Goal: Task Accomplishment & Management: Use online tool/utility

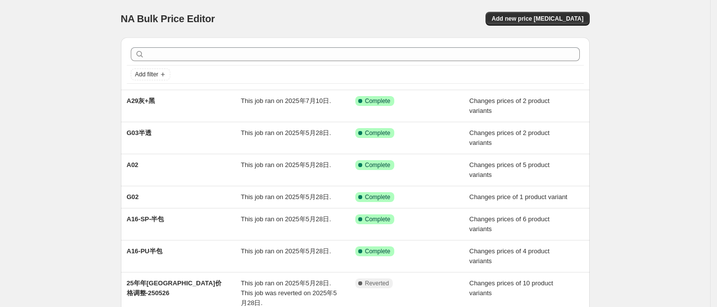
click at [641, 109] on div "NA Bulk Price Editor. This page is ready NA Bulk Price Editor Add new price [ME…" at bounding box center [355, 206] width 710 height 412
click at [549, 16] on span "Add new price [MEDICAL_DATA]" at bounding box center [537, 19] width 92 height 8
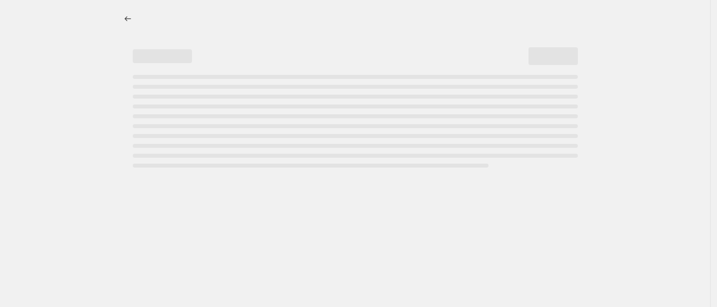
select select "percentage"
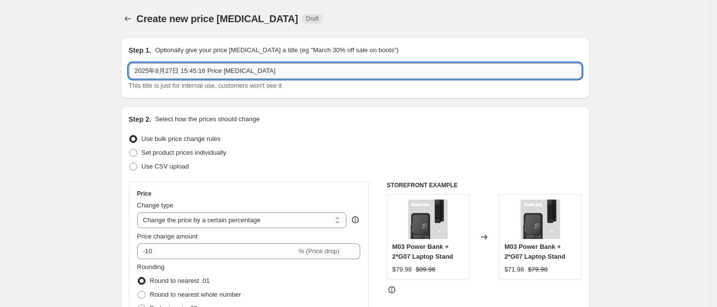
click at [278, 70] on input "2025年8月27日 15:45:16 Price [MEDICAL_DATA]" at bounding box center [355, 71] width 453 height 16
drag, startPoint x: 278, startPoint y: 70, endPoint x: 72, endPoint y: 66, distance: 206.3
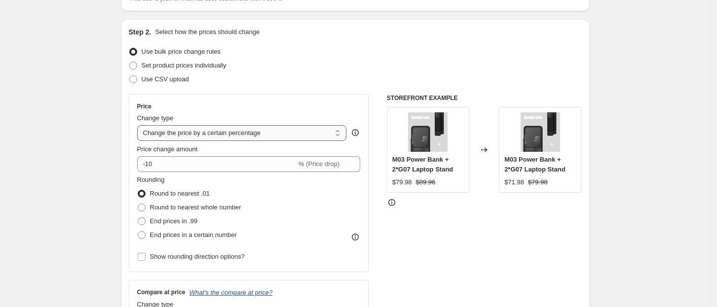
scroll to position [110, 0]
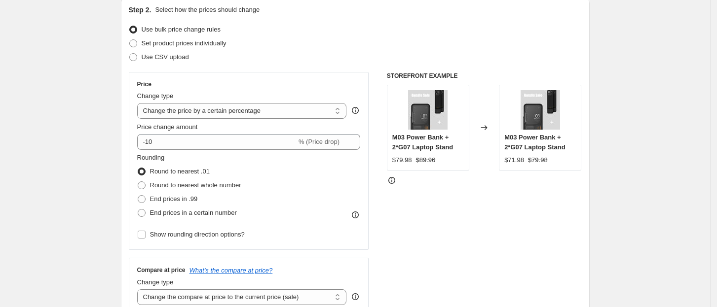
type input "10% discount for bundles"
click at [205, 215] on span "End prices in a certain number" at bounding box center [193, 212] width 87 height 7
click at [138, 210] on input "End prices in a certain number" at bounding box center [138, 209] width 0 height 0
radio input "true"
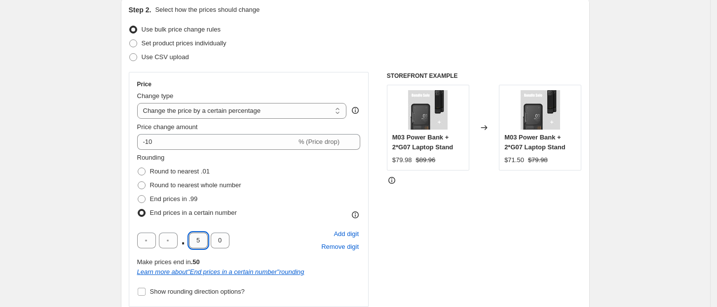
click at [202, 243] on input "5" at bounding box center [198, 241] width 19 height 16
type input "9"
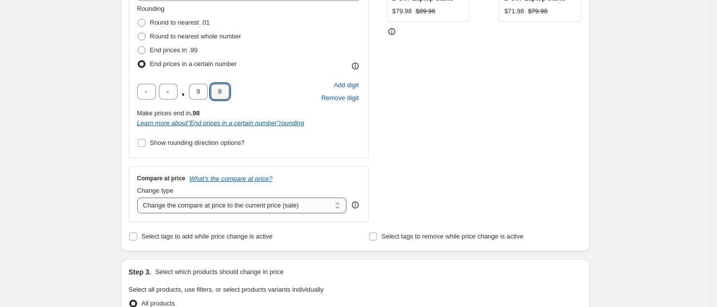
scroll to position [263, 0]
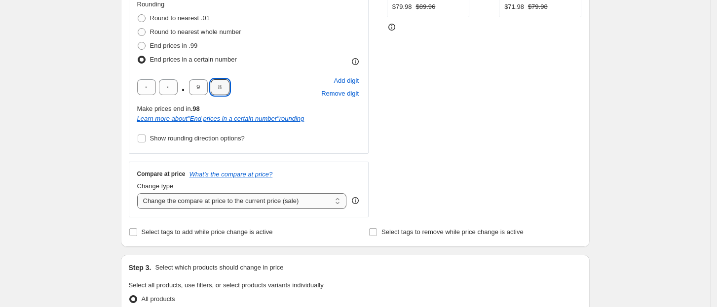
type input "8"
click at [323, 203] on select "Change the compare at price to the current price (sale) Change the compare at p…" at bounding box center [242, 201] width 210 height 16
click at [321, 200] on select "Change the compare at price to the current price (sale) Change the compare at p…" at bounding box center [242, 201] width 210 height 16
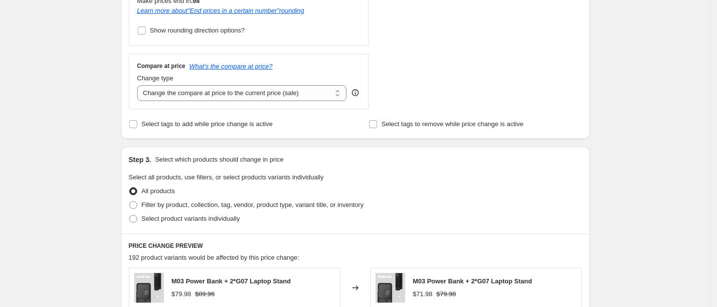
scroll to position [373, 0]
click at [136, 220] on span at bounding box center [133, 218] width 8 height 8
click at [130, 214] on input "Select product variants individually" at bounding box center [129, 214] width 0 height 0
radio input "true"
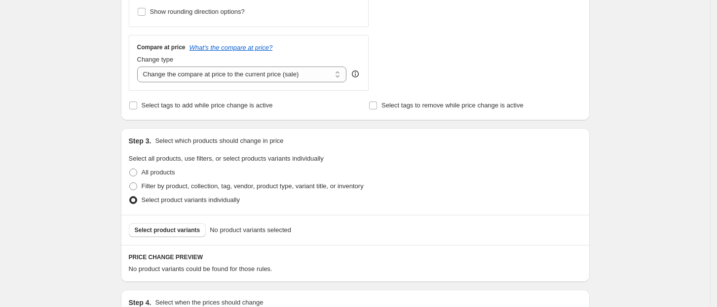
scroll to position [438, 0]
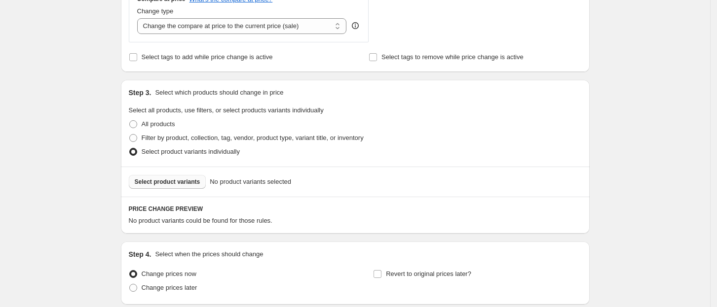
click at [190, 188] on button "Select product variants" at bounding box center [167, 182] width 77 height 14
click at [135, 136] on span at bounding box center [133, 138] width 8 height 8
click at [130, 135] on input "Filter by product, collection, tag, vendor, product type, variant title, or inv…" at bounding box center [129, 134] width 0 height 0
radio input "true"
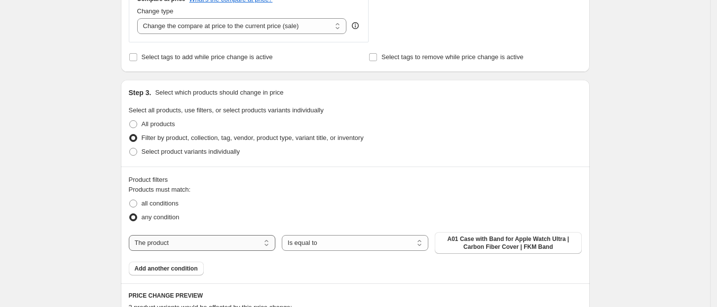
click at [253, 243] on select "The product The product's collection The product's tag The product's vendor The…" at bounding box center [202, 243] width 147 height 16
select select "collection"
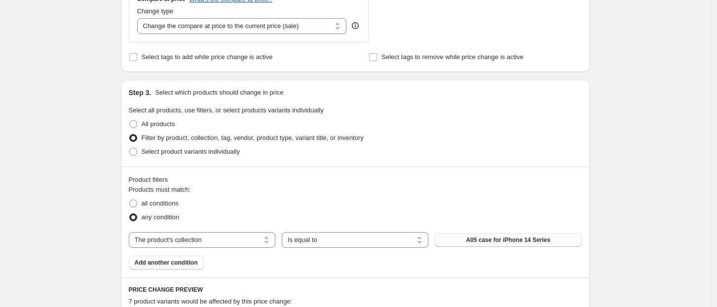
click at [509, 239] on span "A05 case for iPhone 14 Series" at bounding box center [508, 240] width 84 height 8
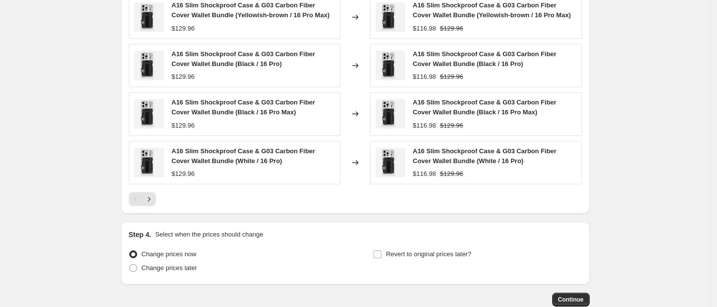
scroll to position [811, 0]
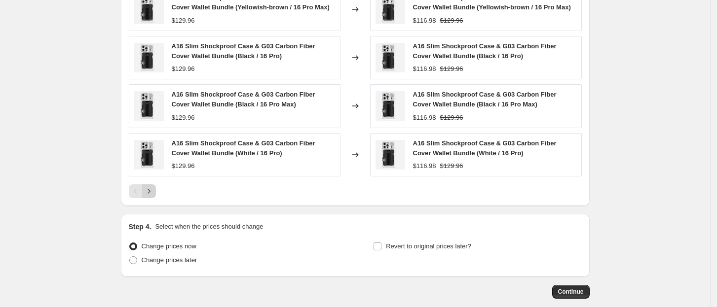
click at [150, 193] on icon "Next" at bounding box center [149, 191] width 2 height 4
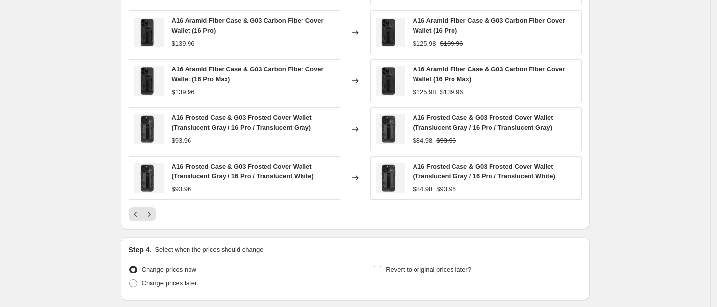
scroll to position [790, 0]
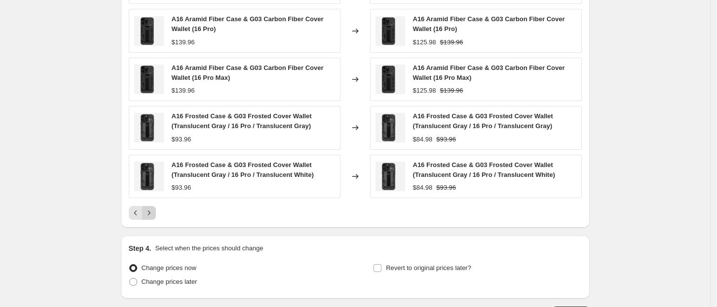
click at [154, 208] on button "Next" at bounding box center [149, 213] width 14 height 14
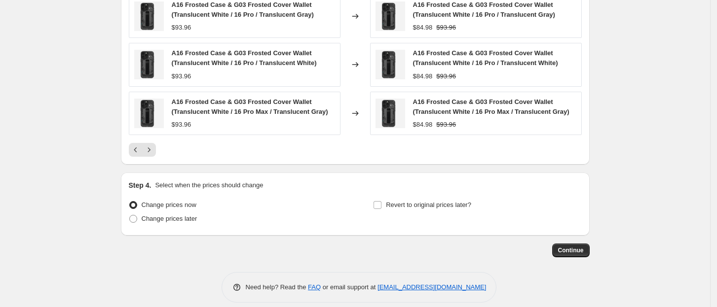
scroll to position [863, 0]
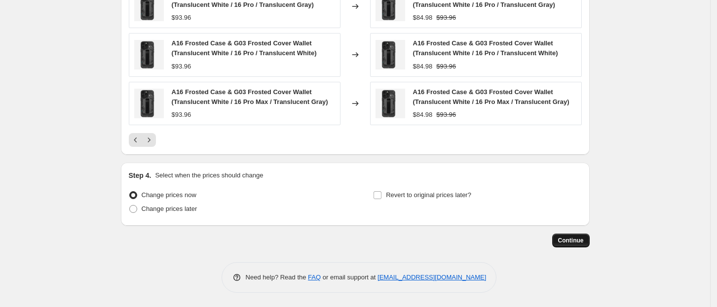
click at [560, 243] on button "Continue" at bounding box center [571, 241] width 38 height 14
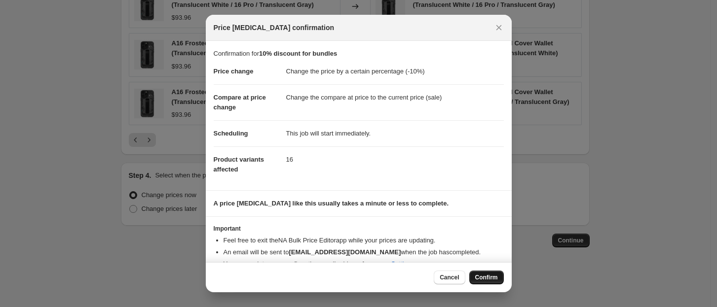
click at [490, 274] on span "Confirm" at bounding box center [486, 278] width 23 height 8
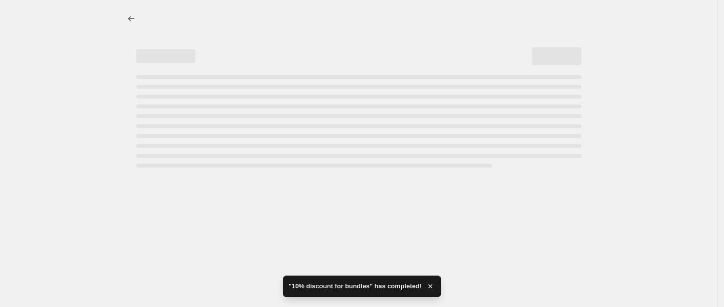
select select "percentage"
select select "collection"
